Goal: Information Seeking & Learning: Learn about a topic

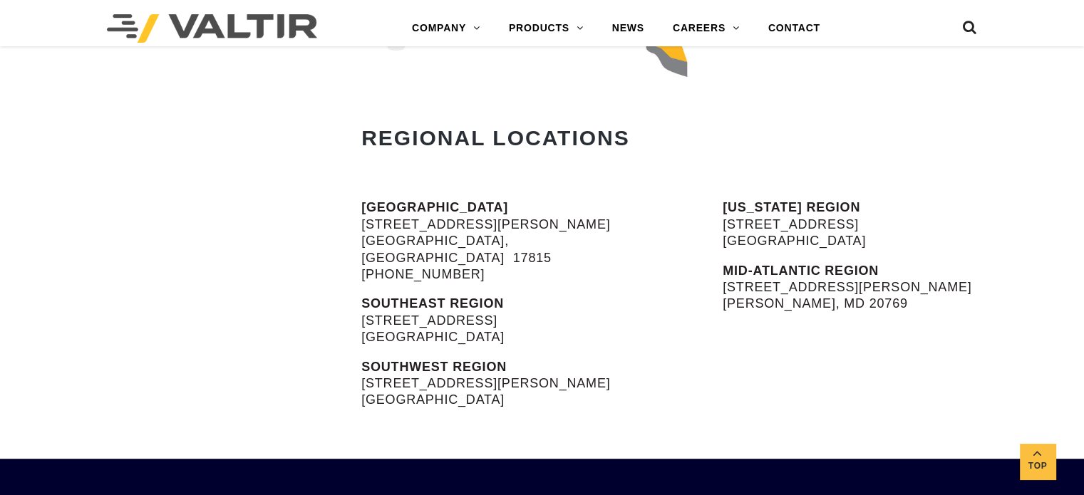
scroll to position [14, 0]
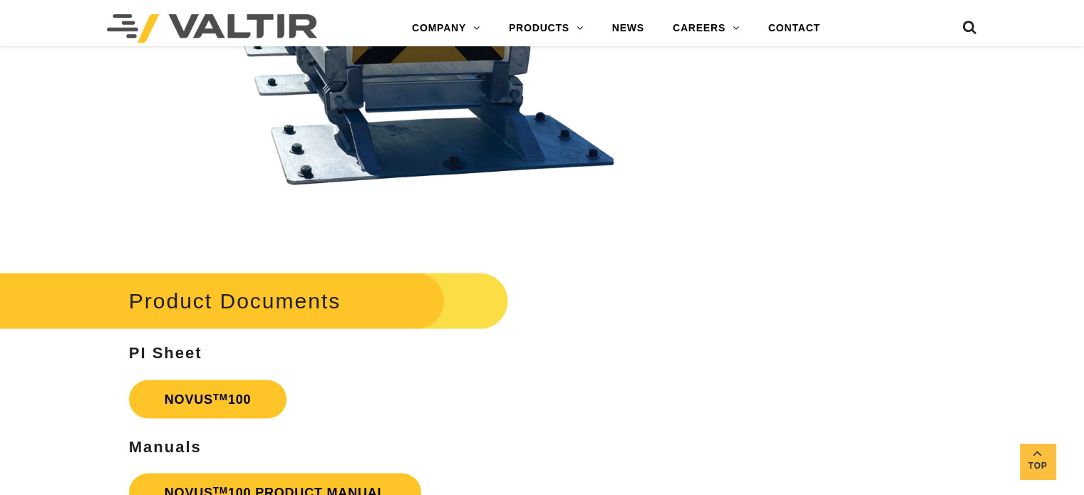
scroll to position [2897, 0]
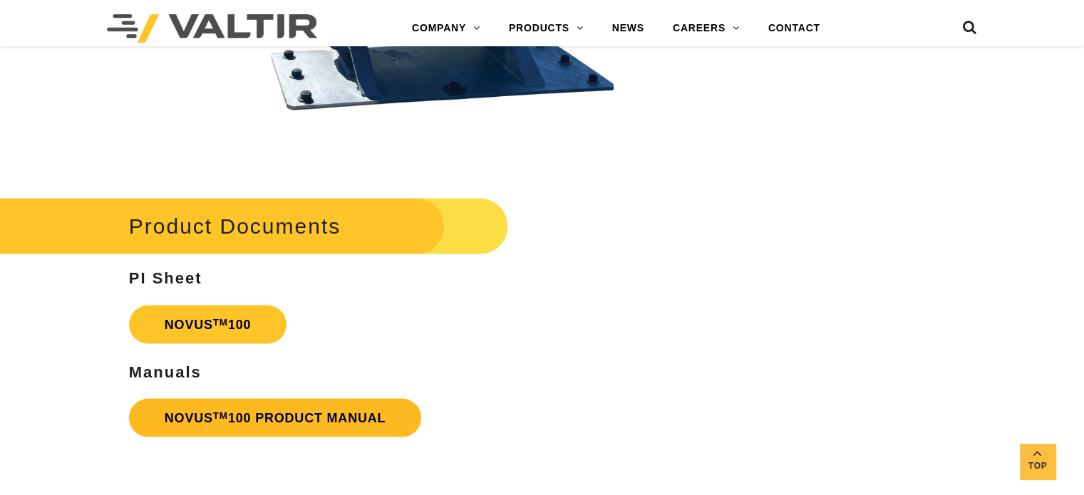
click at [246, 413] on link "NOVUS TM 100 PRODUCT MANUAL" at bounding box center [275, 418] width 293 height 38
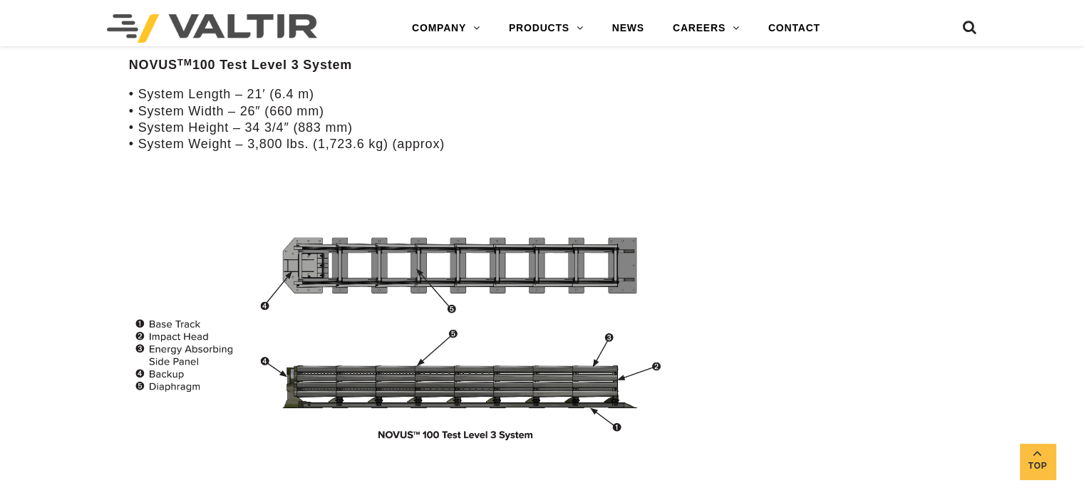
scroll to position [2610, 0]
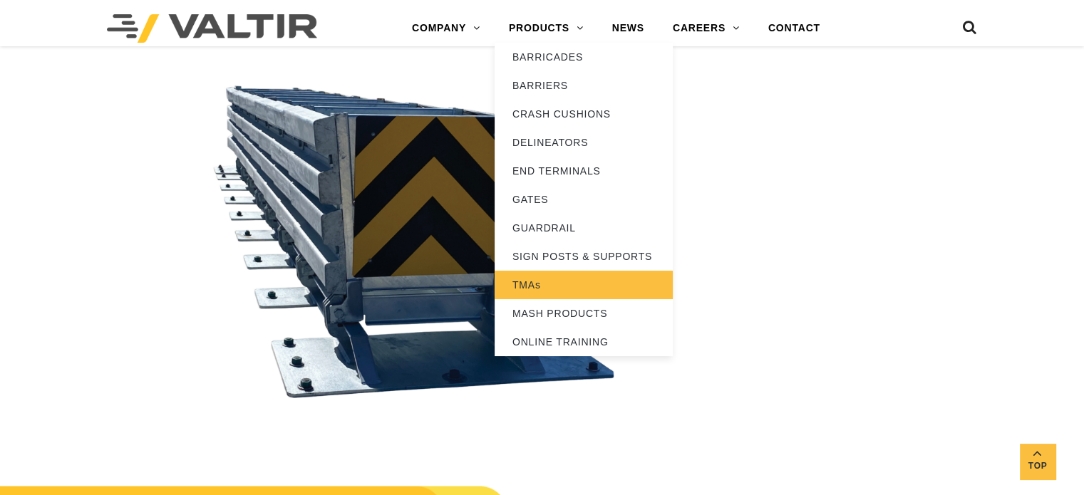
click at [547, 284] on link "TMAs" at bounding box center [584, 285] width 178 height 29
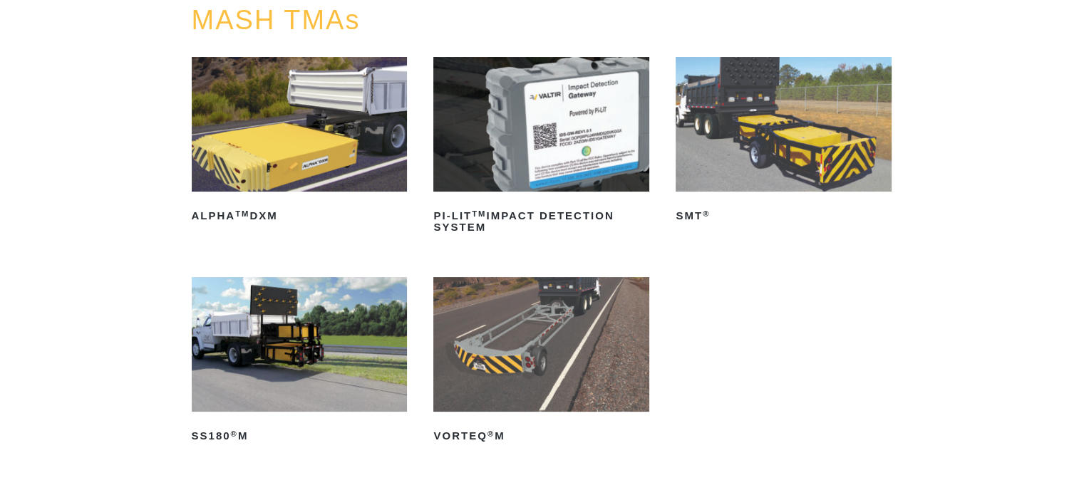
scroll to position [254, 0]
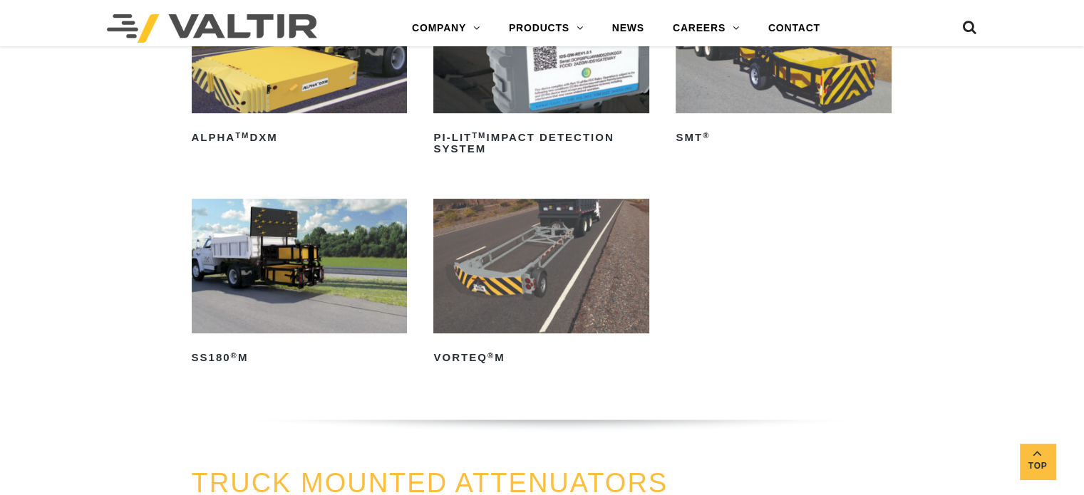
click at [282, 254] on img at bounding box center [300, 266] width 216 height 135
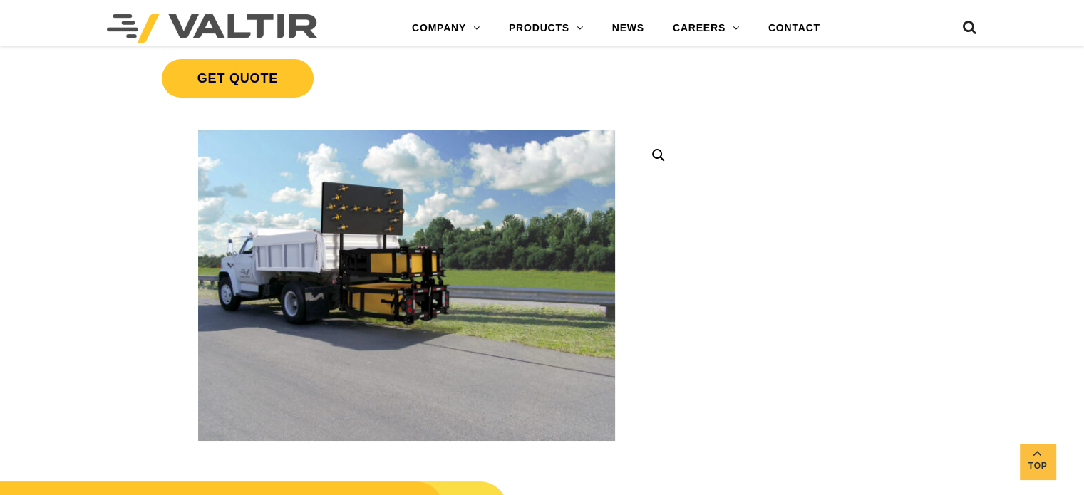
scroll to position [266, 0]
